Goal: Navigation & Orientation: Find specific page/section

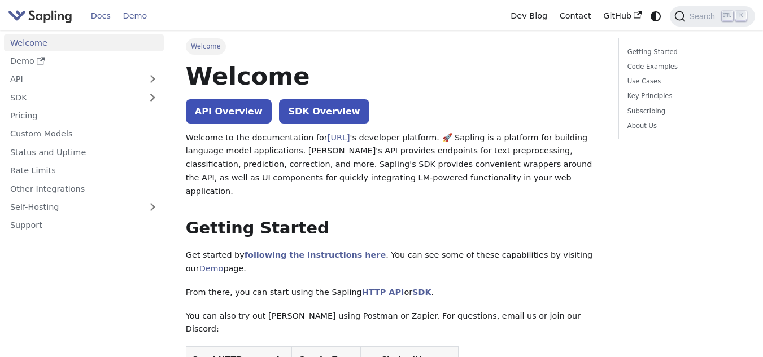
click at [130, 21] on link "Demo" at bounding box center [135, 16] width 36 height 18
